Goal: Information Seeking & Learning: Learn about a topic

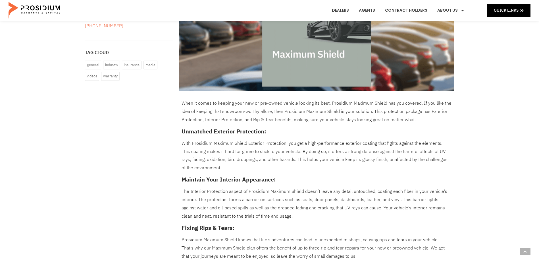
scroll to position [171, 0]
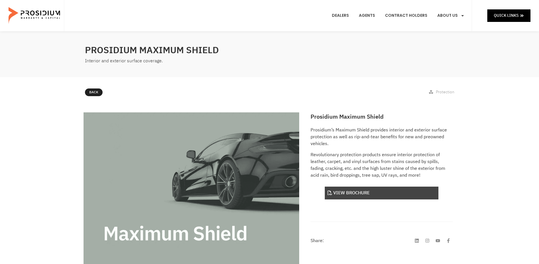
click at [348, 190] on link "View Brochure" at bounding box center [382, 192] width 114 height 13
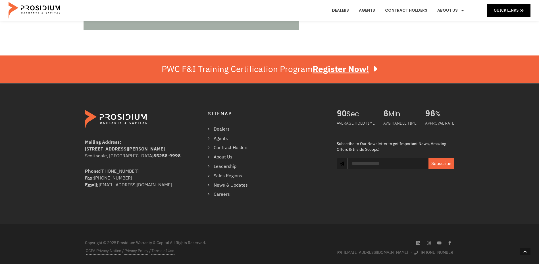
scroll to position [274, 0]
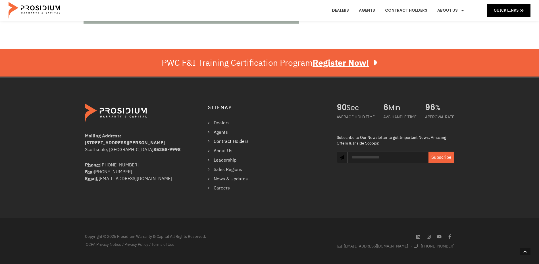
click at [226, 142] on link "Contract Holders" at bounding box center [231, 141] width 46 height 8
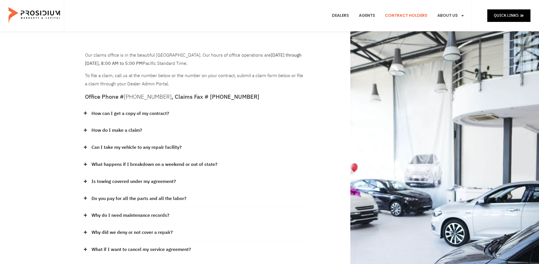
click at [112, 113] on link "How can I get a copy of my contract?" at bounding box center [131, 113] width 78 height 8
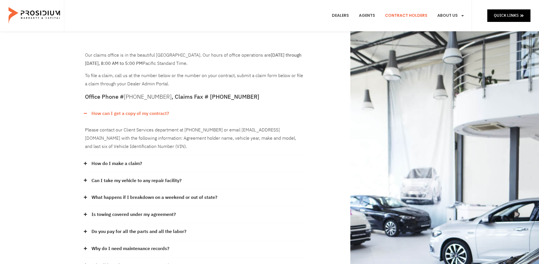
click at [113, 180] on link "Can I take my vehicle to any repair facility?" at bounding box center [137, 180] width 90 height 8
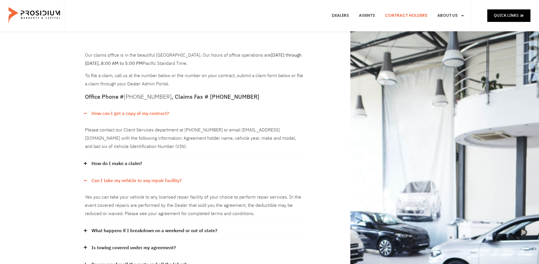
click at [115, 163] on link "How do I make a claim?" at bounding box center [117, 163] width 51 height 8
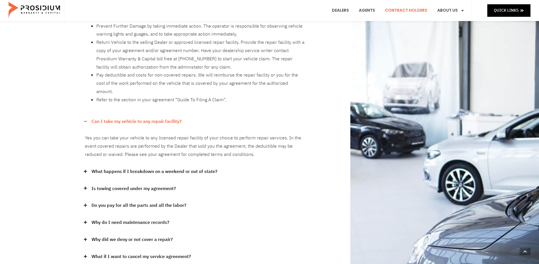
scroll to position [171, 0]
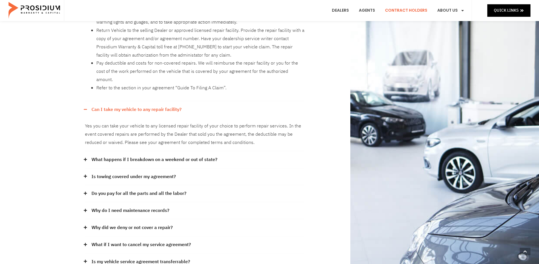
click at [137, 155] on link "What happens if I breakdown on a weekend or out of state?" at bounding box center [155, 159] width 126 height 8
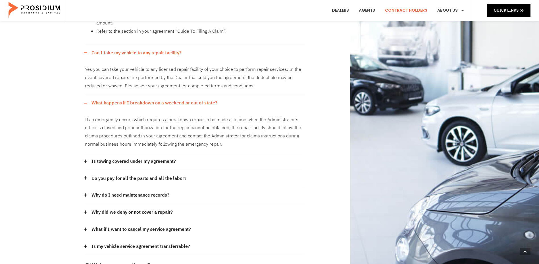
scroll to position [227, 0]
click at [137, 157] on link "Is towing covered under my agreement?" at bounding box center [134, 161] width 84 height 8
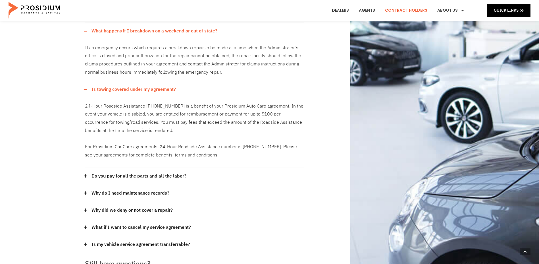
scroll to position [313, 0]
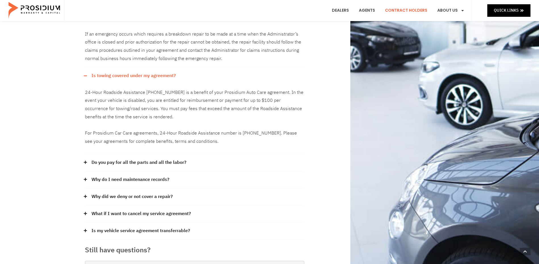
click at [142, 158] on link "Do you pay for all the parts and all the labor?" at bounding box center [139, 162] width 95 height 8
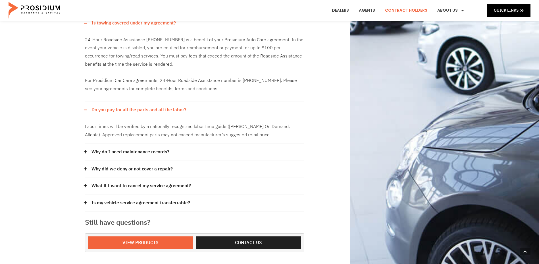
scroll to position [369, 0]
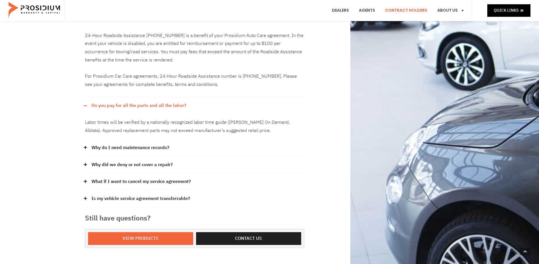
click at [142, 144] on link "Why do I need maintenance records?" at bounding box center [131, 148] width 78 height 8
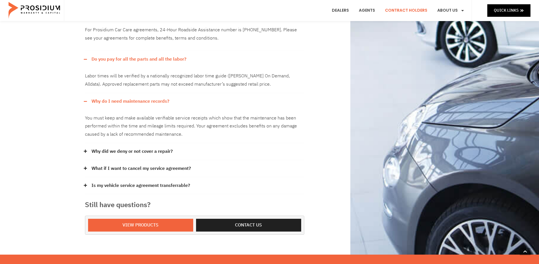
scroll to position [426, 0]
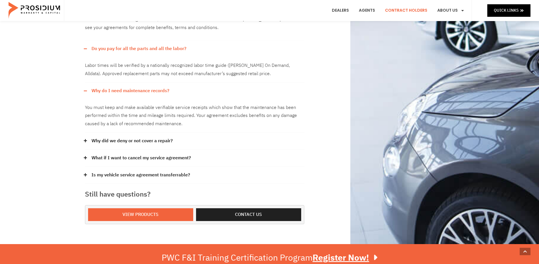
click at [145, 137] on link "Why did we deny or not cover a repair?" at bounding box center [132, 141] width 81 height 8
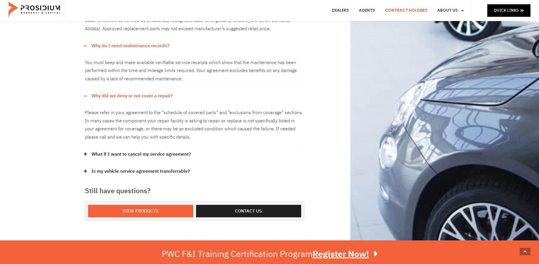
scroll to position [483, 0]
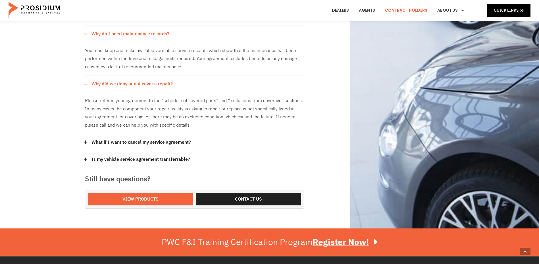
click at [147, 138] on link "What if I want to cancel my service agreement?" at bounding box center [141, 142] width 99 height 8
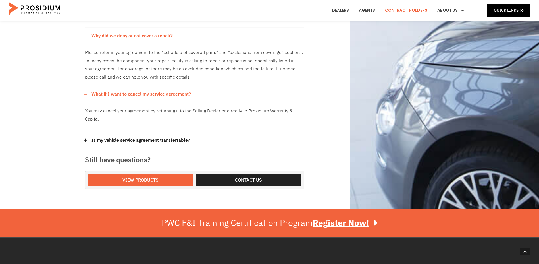
scroll to position [540, 0]
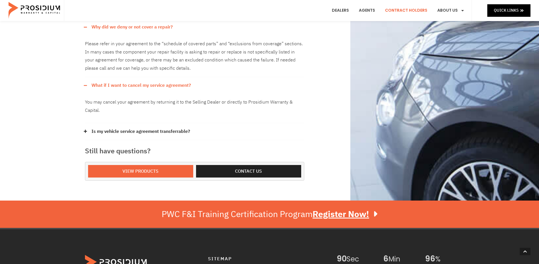
click at [158, 127] on link "Is my vehicle service agreement transferrable?" at bounding box center [141, 131] width 99 height 8
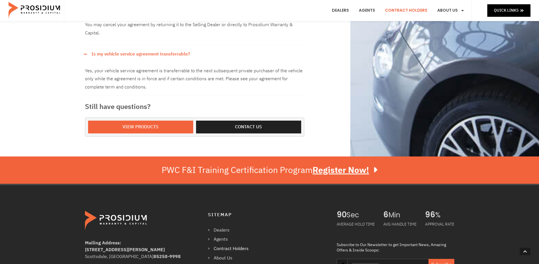
scroll to position [597, 0]
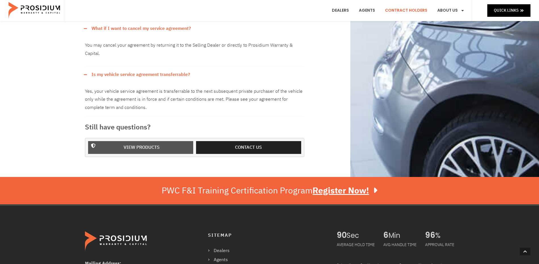
click at [147, 143] on span "View Products" at bounding box center [142, 147] width 36 height 8
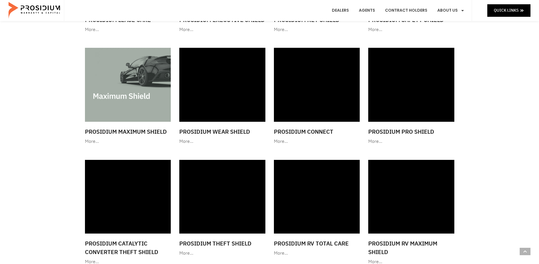
scroll to position [512, 0]
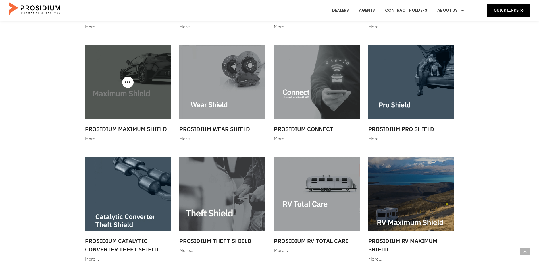
click at [142, 129] on h3 "Prosidium Maximum Shield" at bounding box center [128, 129] width 86 height 9
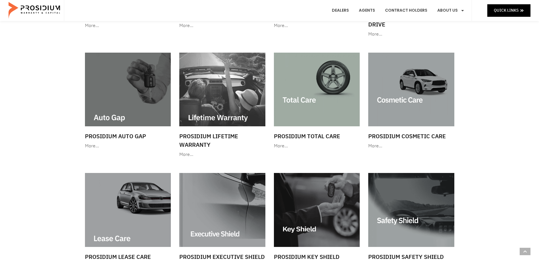
scroll to position [227, 0]
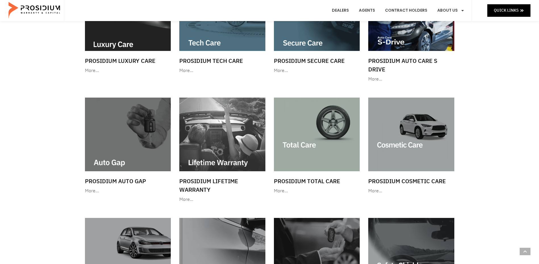
click at [191, 160] on img at bounding box center [222, 134] width 86 height 74
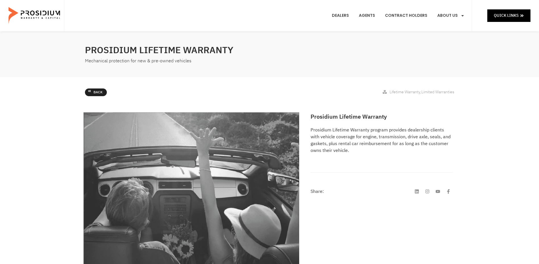
click at [93, 89] on link "Back" at bounding box center [96, 92] width 22 height 8
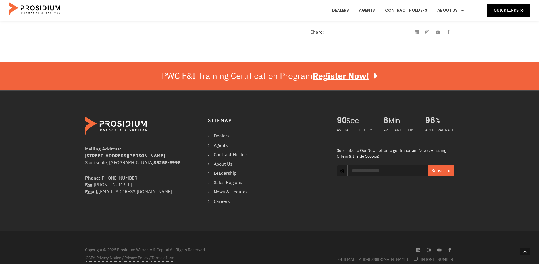
scroll to position [426, 0]
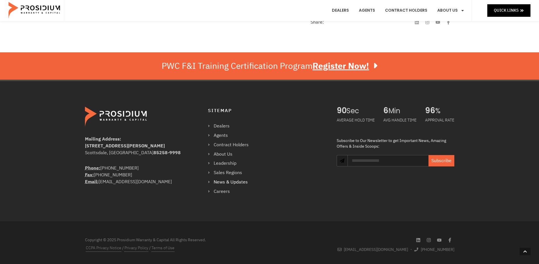
click at [235, 183] on link "News & Updates" at bounding box center [231, 182] width 46 height 8
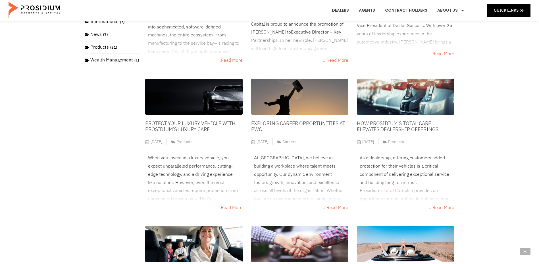
scroll to position [171, 0]
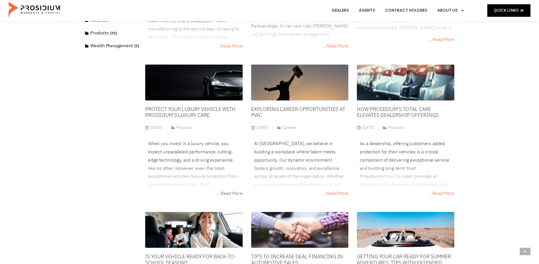
click at [227, 192] on span "...Read More" at bounding box center [229, 193] width 25 height 8
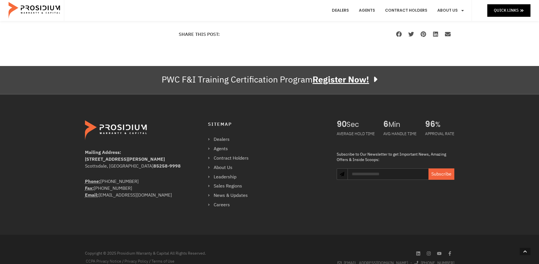
scroll to position [577, 0]
